Goal: Task Accomplishment & Management: Complete application form

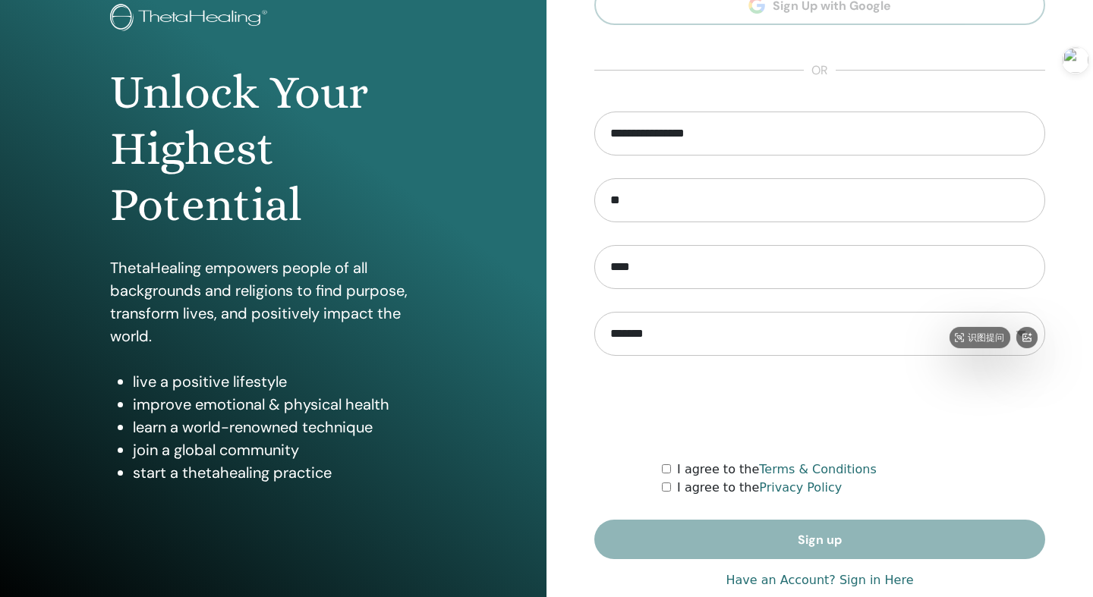
scroll to position [118, 0]
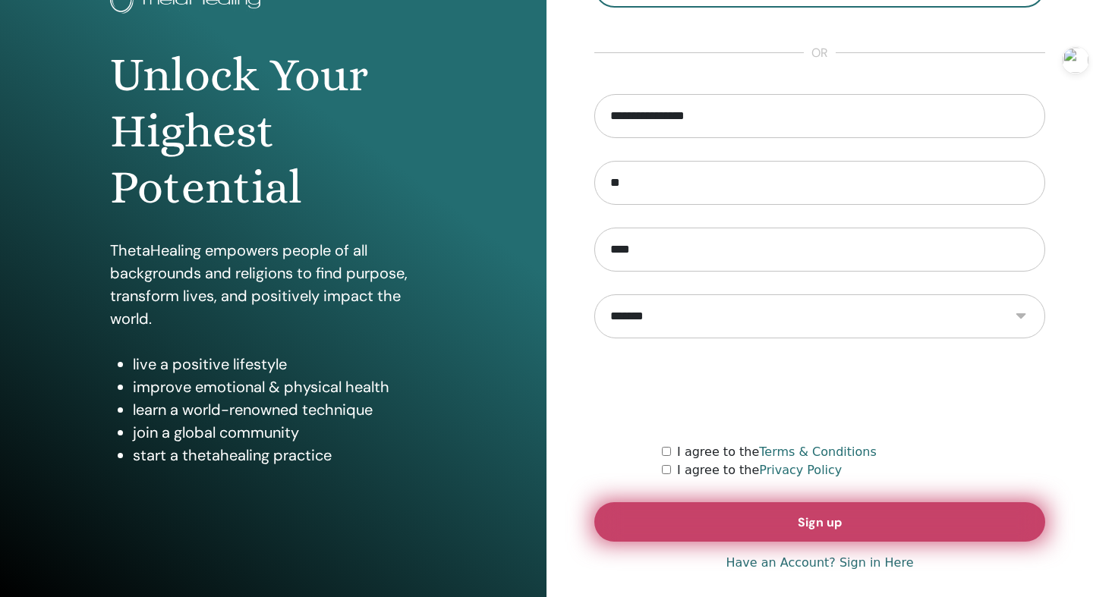
click at [780, 530] on button "Sign up" at bounding box center [819, 521] width 451 height 39
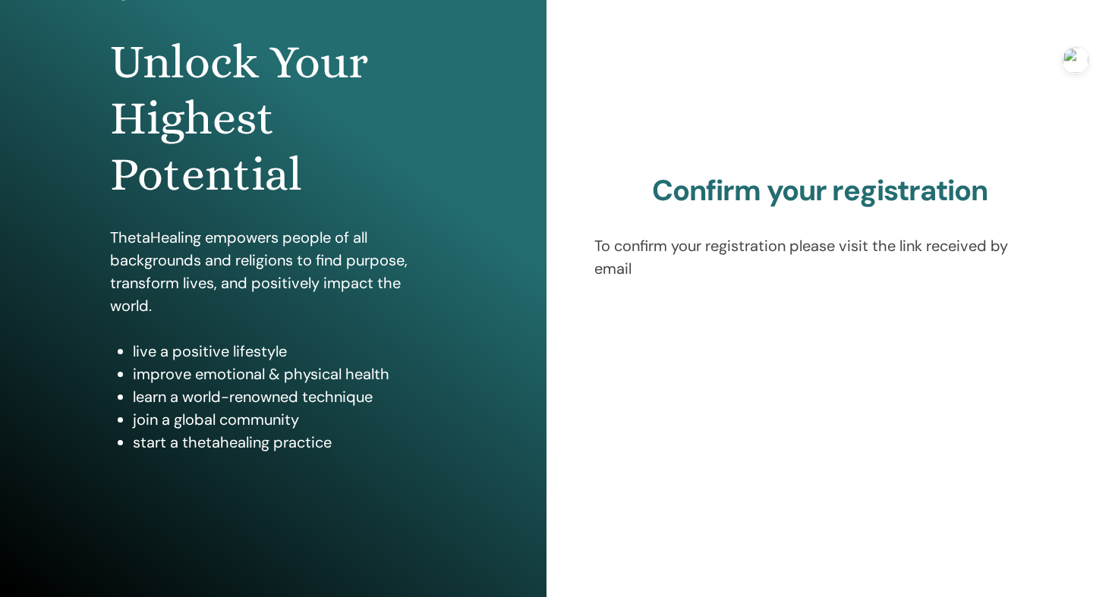
scroll to position [131, 0]
